Goal: Task Accomplishment & Management: Complete application form

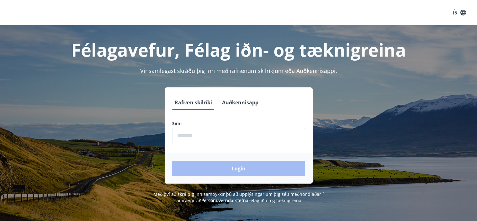
click at [190, 136] on input "phone" at bounding box center [238, 135] width 133 height 15
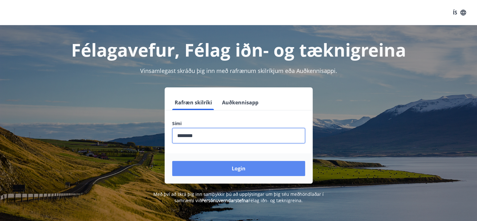
type input "********"
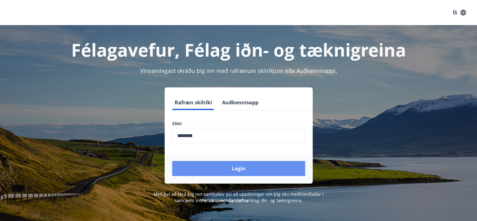
click at [240, 167] on button "Login" at bounding box center [238, 168] width 133 height 15
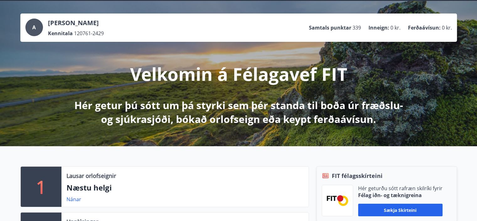
scroll to position [94, 0]
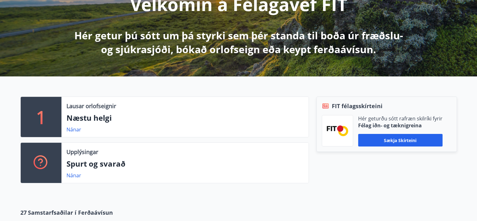
click at [231, 51] on p "Hér getur þú sótt um þá styrki sem þér standa til boða úr fræðslu- og sjúkrasjó…" at bounding box center [238, 43] width 331 height 28
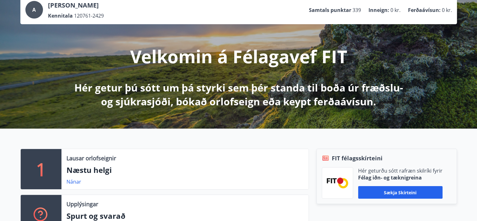
scroll to position [0, 0]
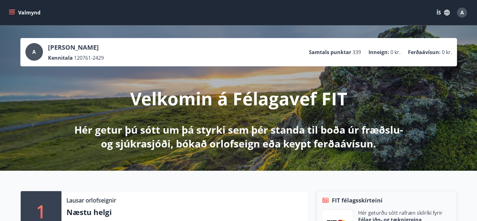
click at [12, 12] on icon "menu" at bounding box center [12, 12] width 6 height 6
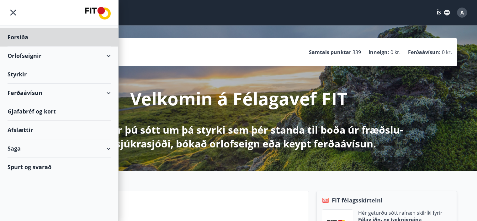
click at [21, 75] on div "Styrkir" at bounding box center [59, 74] width 103 height 19
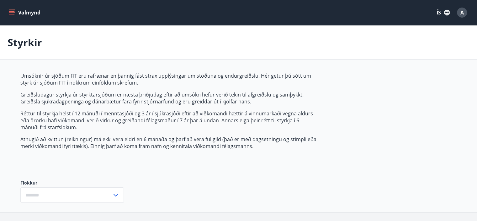
type input "***"
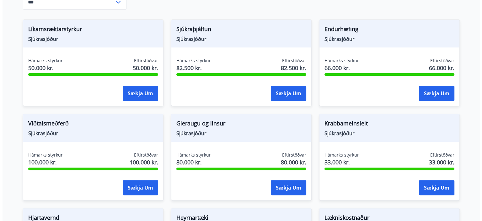
scroll to position [126, 0]
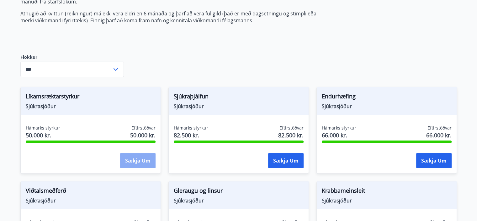
click at [129, 162] on button "Sækja um" at bounding box center [137, 160] width 35 height 15
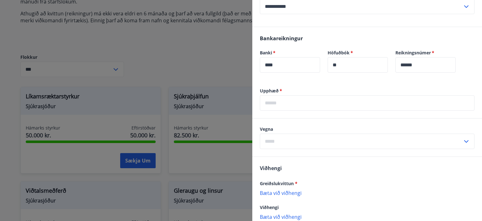
scroll to position [220, 0]
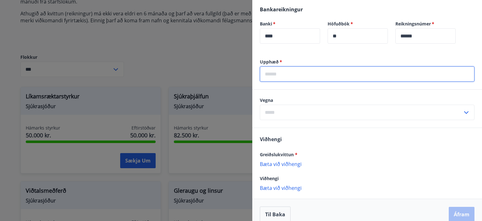
click at [278, 67] on input "text" at bounding box center [367, 73] width 215 height 15
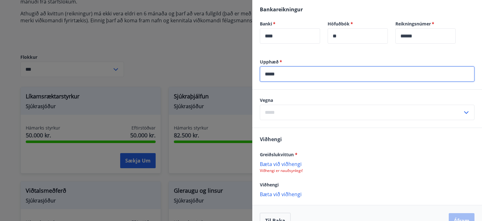
type input "*****"
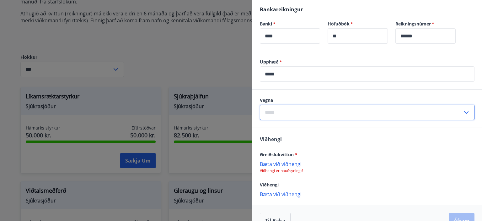
click at [289, 105] on input "text" at bounding box center [361, 112] width 203 height 15
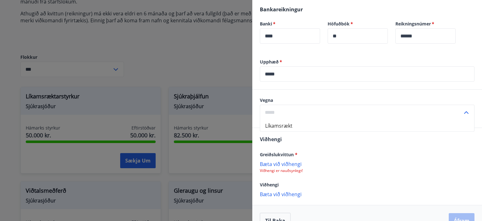
click at [286, 120] on li "Líkamsrækt" at bounding box center [367, 125] width 214 height 11
type input "**********"
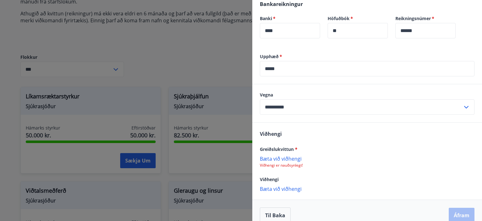
scroll to position [227, 0]
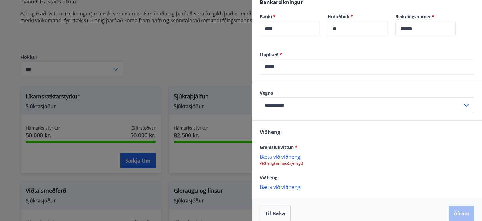
click at [282, 153] on p "Bæta við viðhengi" at bounding box center [367, 156] width 215 height 6
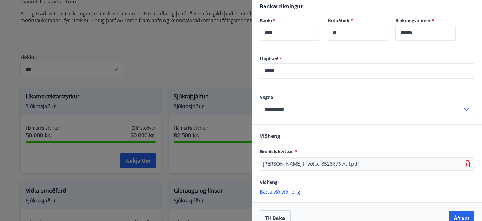
scroll to position [227, 0]
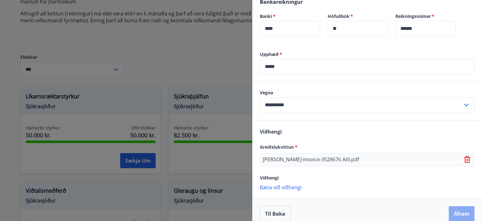
click at [459, 206] on button "Áfram" at bounding box center [462, 213] width 26 height 15
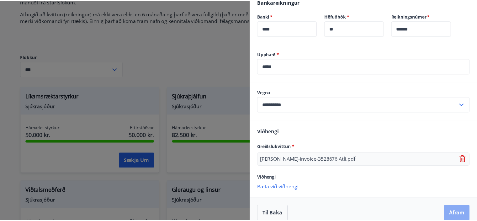
scroll to position [0, 0]
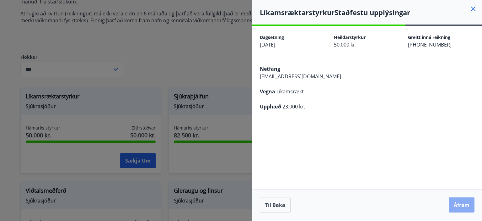
click at [463, 205] on button "Áfram" at bounding box center [462, 204] width 26 height 15
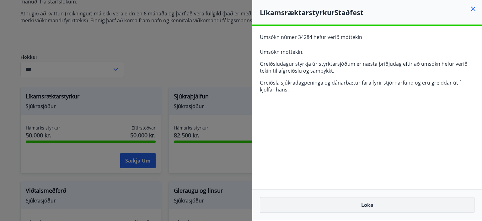
click at [365, 204] on button "Loka" at bounding box center [367, 205] width 215 height 16
